Goal: Book appointment/travel/reservation

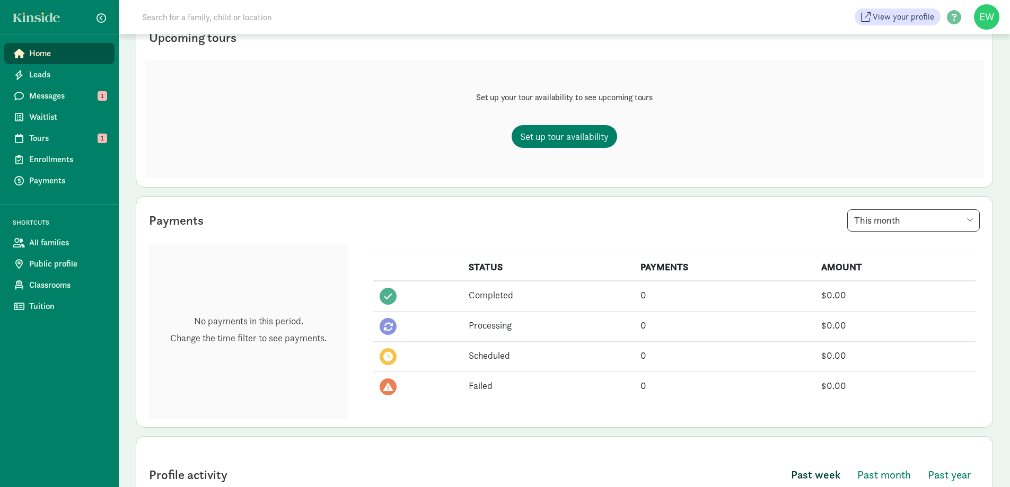
scroll to position [159, 0]
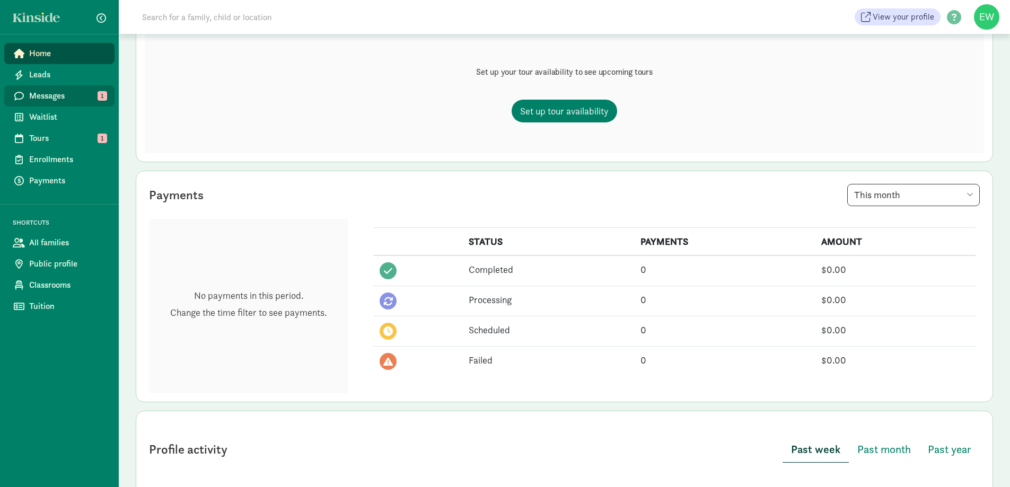
click at [85, 99] on span "Messages" at bounding box center [67, 96] width 77 height 13
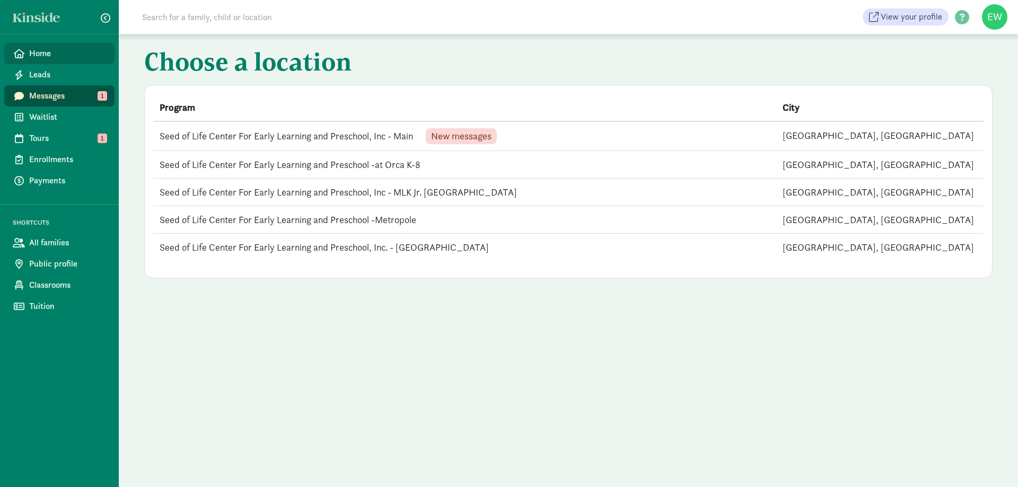
click at [53, 50] on span "Home" at bounding box center [67, 53] width 77 height 13
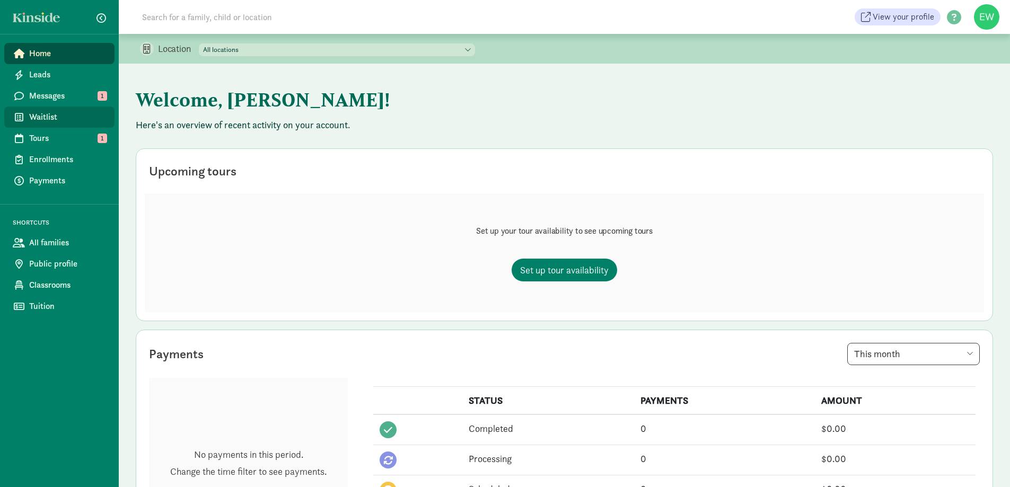
click at [45, 114] on span "Waitlist" at bounding box center [67, 117] width 77 height 13
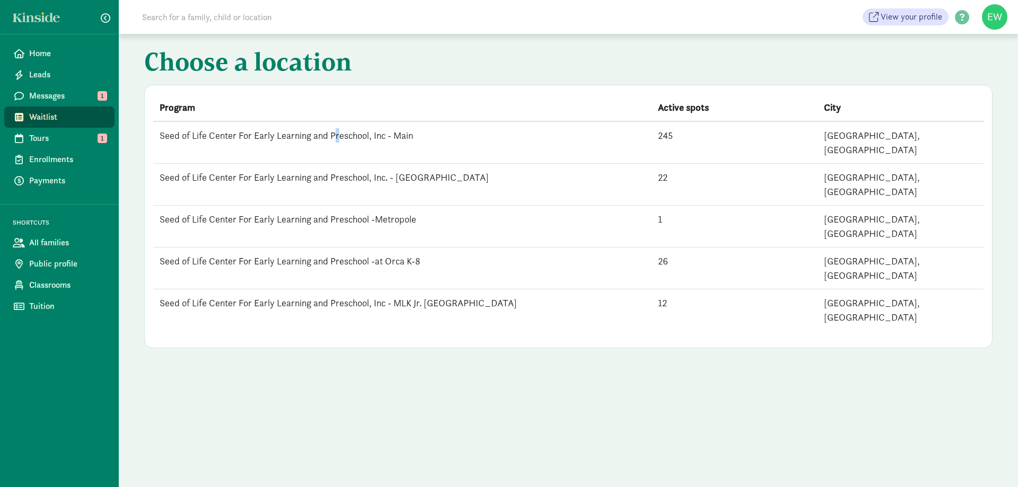
click at [338, 143] on td "Seed of Life Center For Early Learning and Preschool, Inc - Main" at bounding box center [402, 142] width 498 height 42
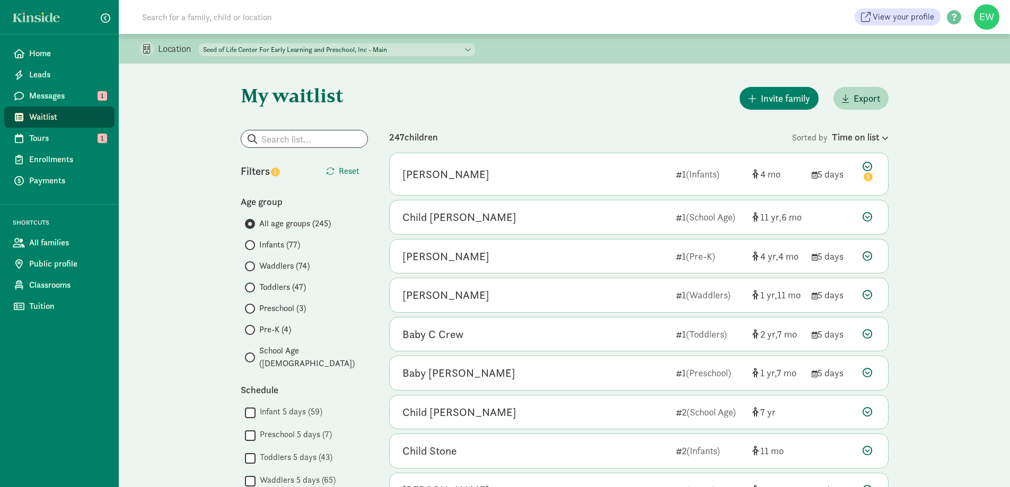
click at [269, 248] on span "Infants (77)" at bounding box center [279, 245] width 41 height 13
click at [252, 248] on input "Infants (77)" at bounding box center [248, 245] width 7 height 7
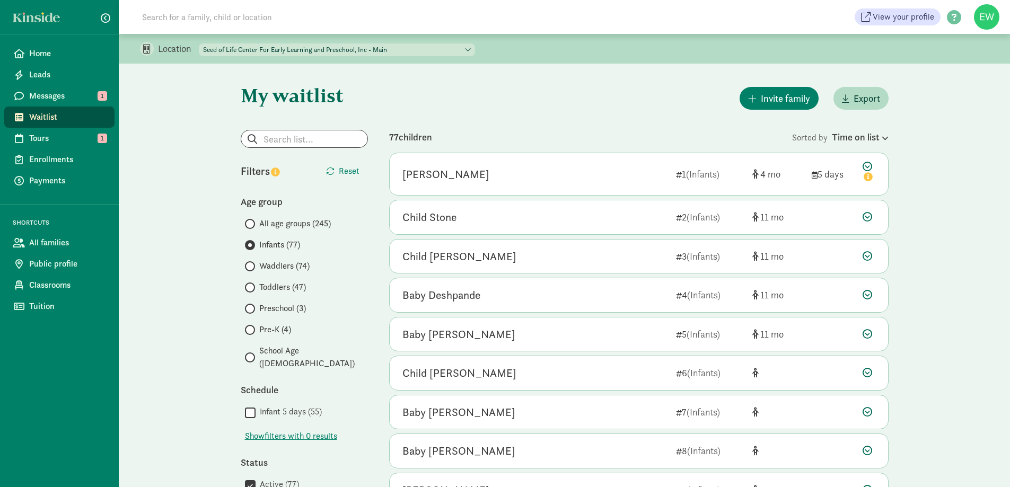
click at [259, 261] on label "Waddlers (74)" at bounding box center [306, 266] width 123 height 13
click at [252, 263] on input "Waddlers (74)" at bounding box center [248, 266] width 7 height 7
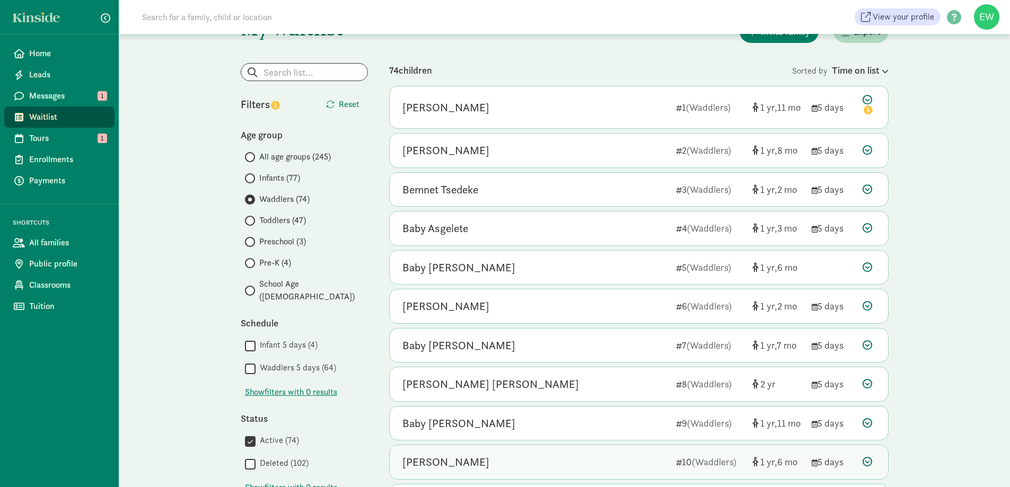
scroll to position [14, 0]
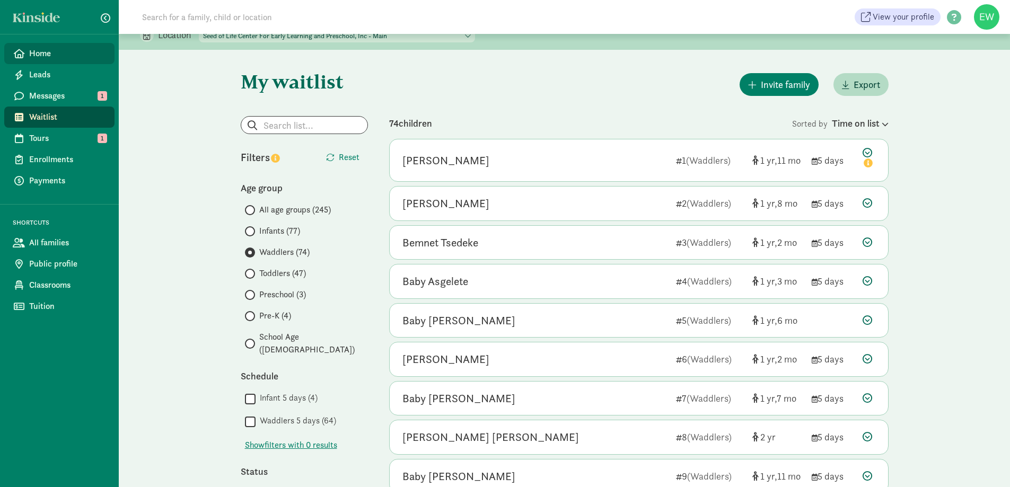
click at [43, 58] on span "Home" at bounding box center [67, 53] width 77 height 13
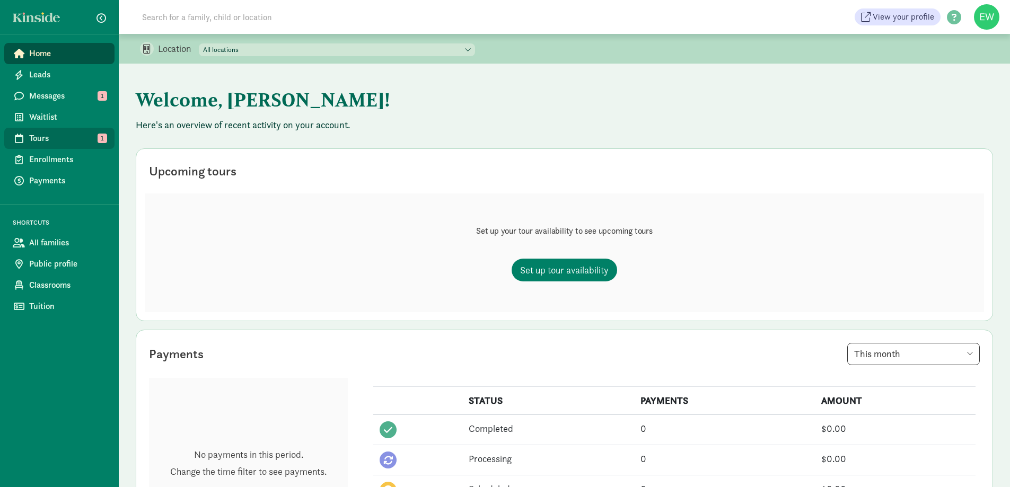
click at [59, 140] on span "Tours" at bounding box center [67, 138] width 77 height 13
